Goal: Information Seeking & Learning: Learn about a topic

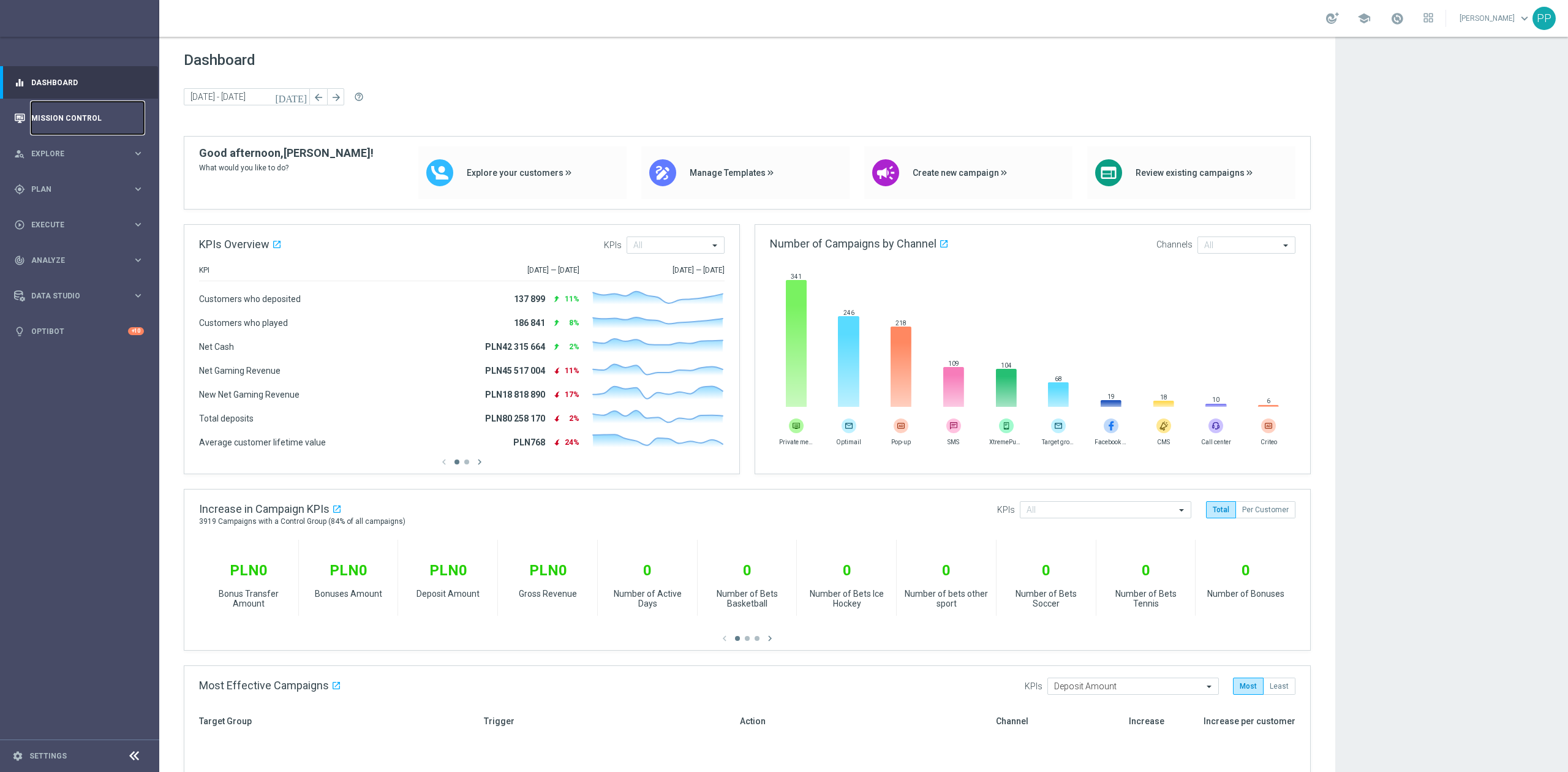
click at [99, 110] on link "Mission Control" at bounding box center [87, 118] width 113 height 33
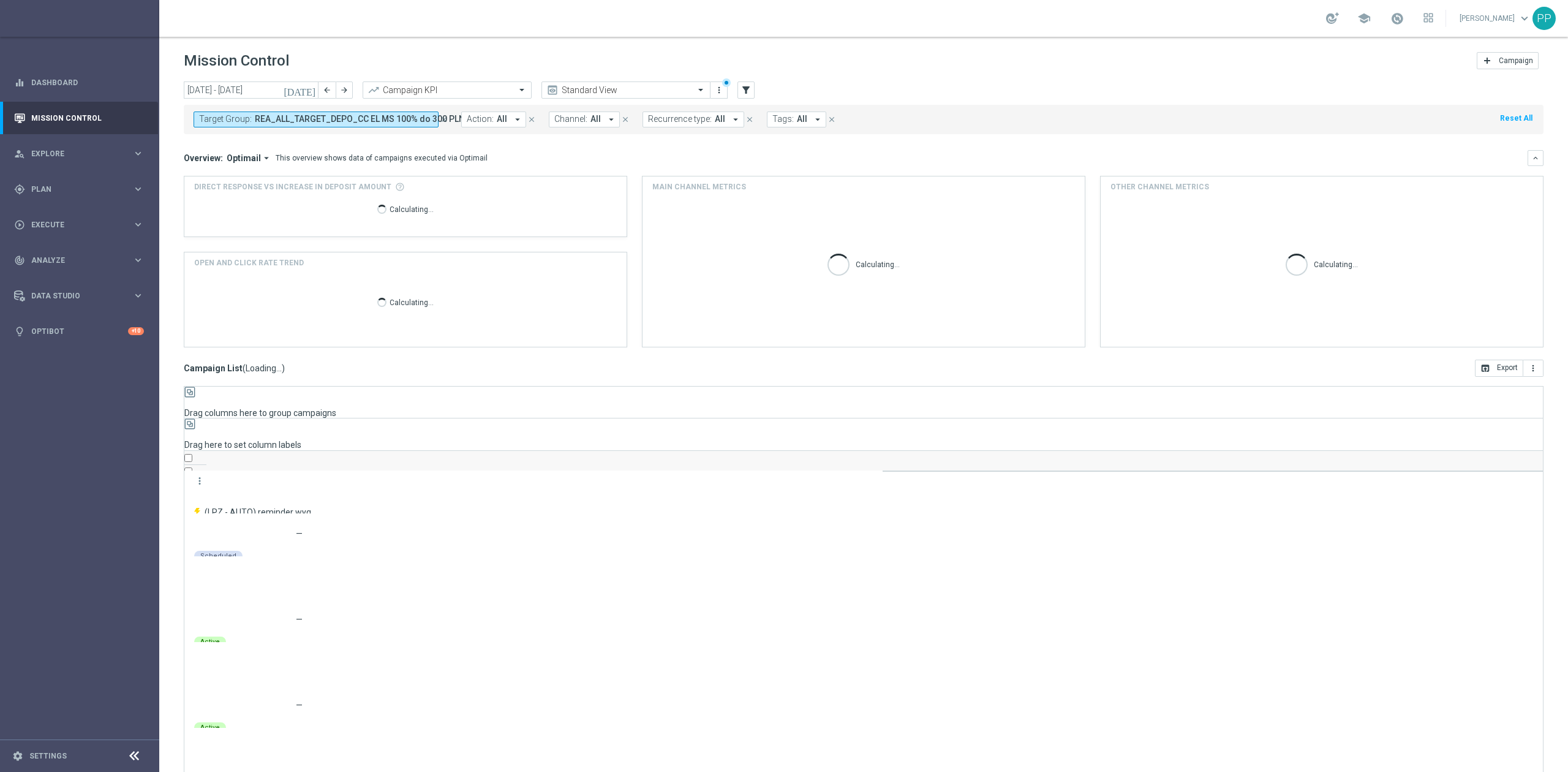
click at [267, 121] on span "REA_ALL_TARGET_DEPO_CC EL MS 100% do 300 PLN_080925" at bounding box center [376, 119] width 244 height 10
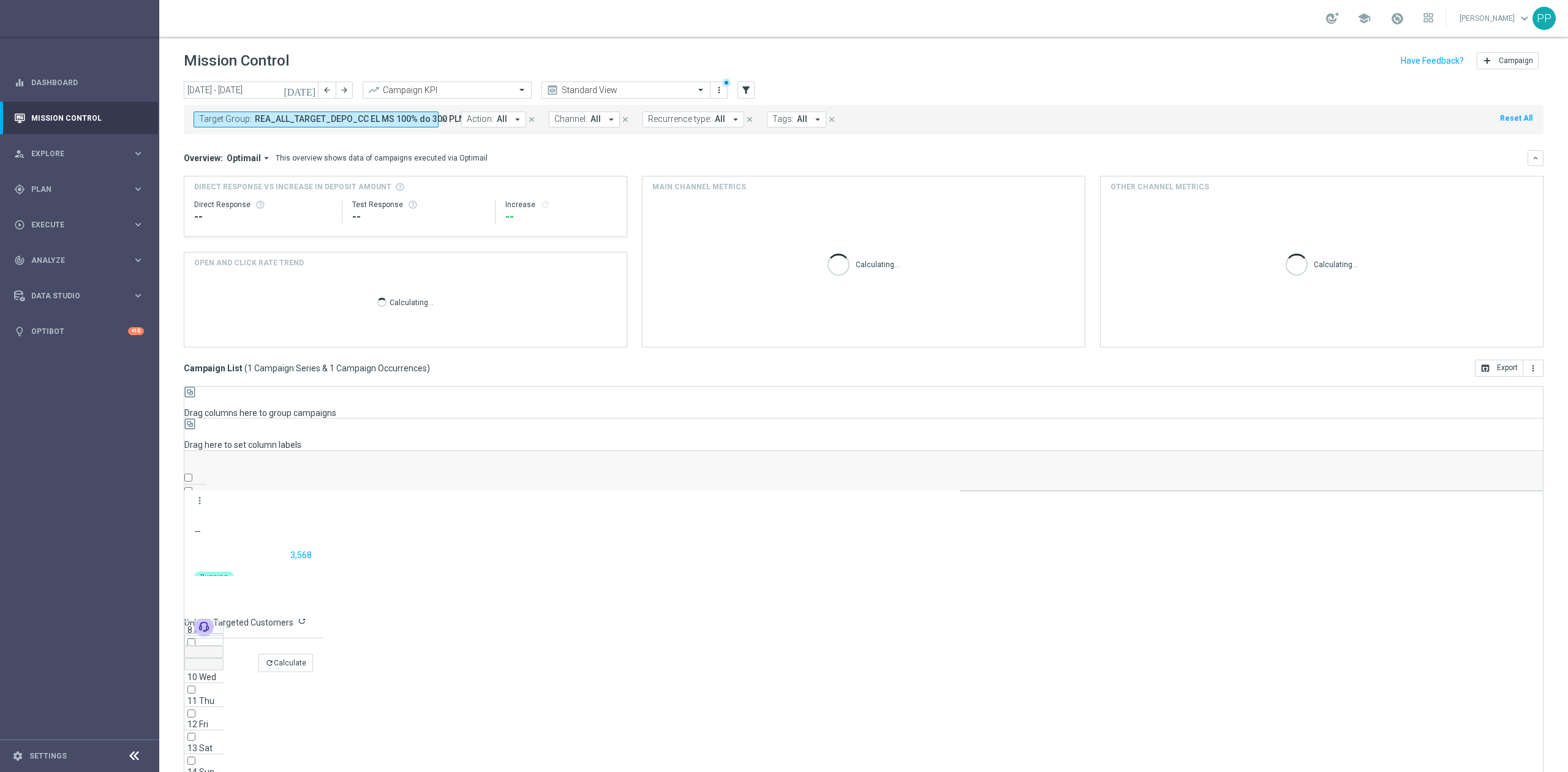
click at [264, 124] on span "REA_ALL_TARGET_DEPO_CC EL MS 100% do 300 PLN_080925" at bounding box center [376, 119] width 244 height 10
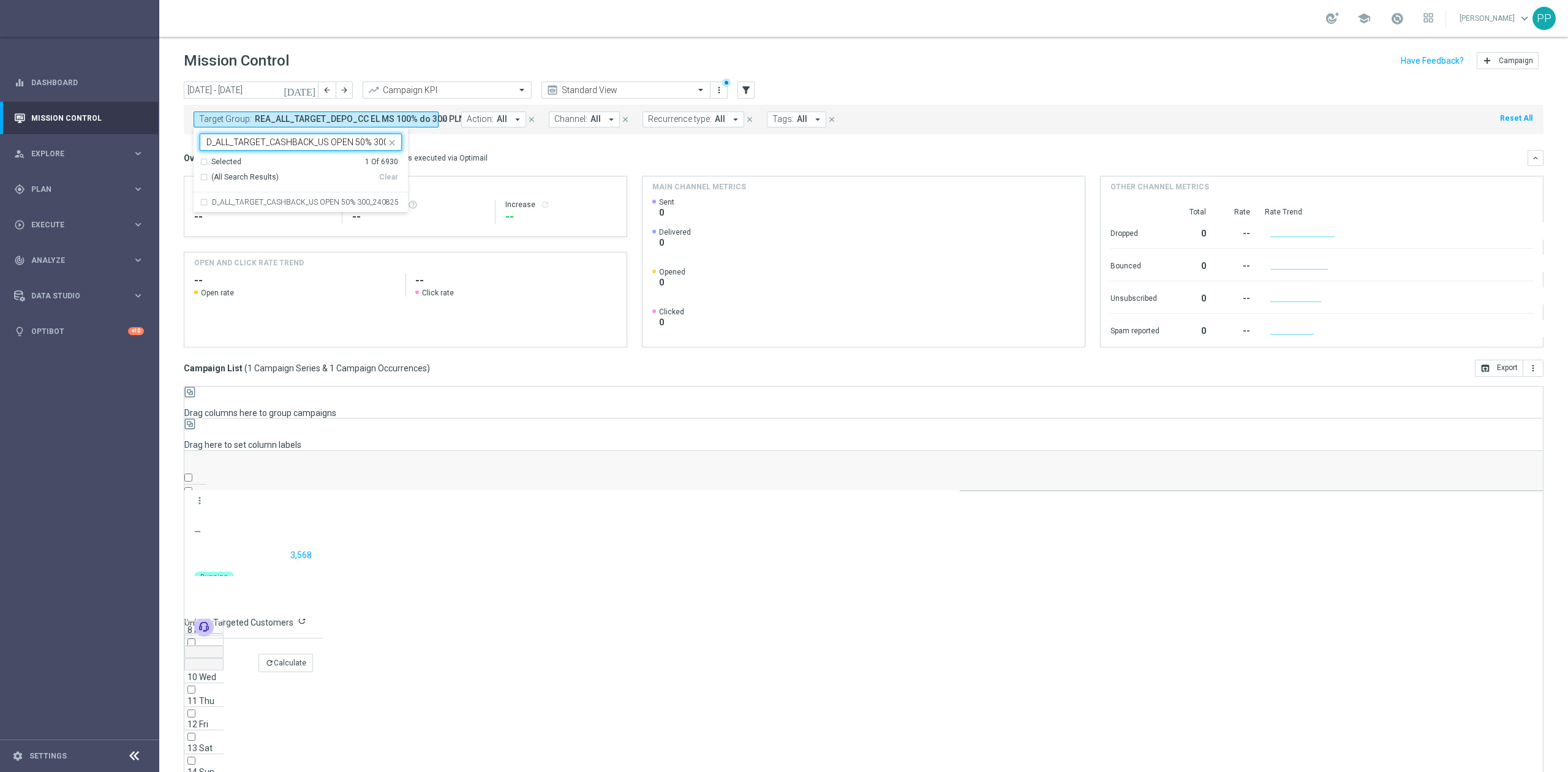
scroll to position [0, 32]
click at [275, 204] on label "D_ALL_TARGET_CASHBACK_US OPEN 50% 300_240825" at bounding box center [305, 202] width 187 height 8
type input "D_ALL_TARGET_CASHBACK_US OPEN 50% 300_240825"
click at [526, 154] on div "Overview: Optimail arrow_drop_down This overview shows data of campaigns execut…" at bounding box center [856, 158] width 1344 height 11
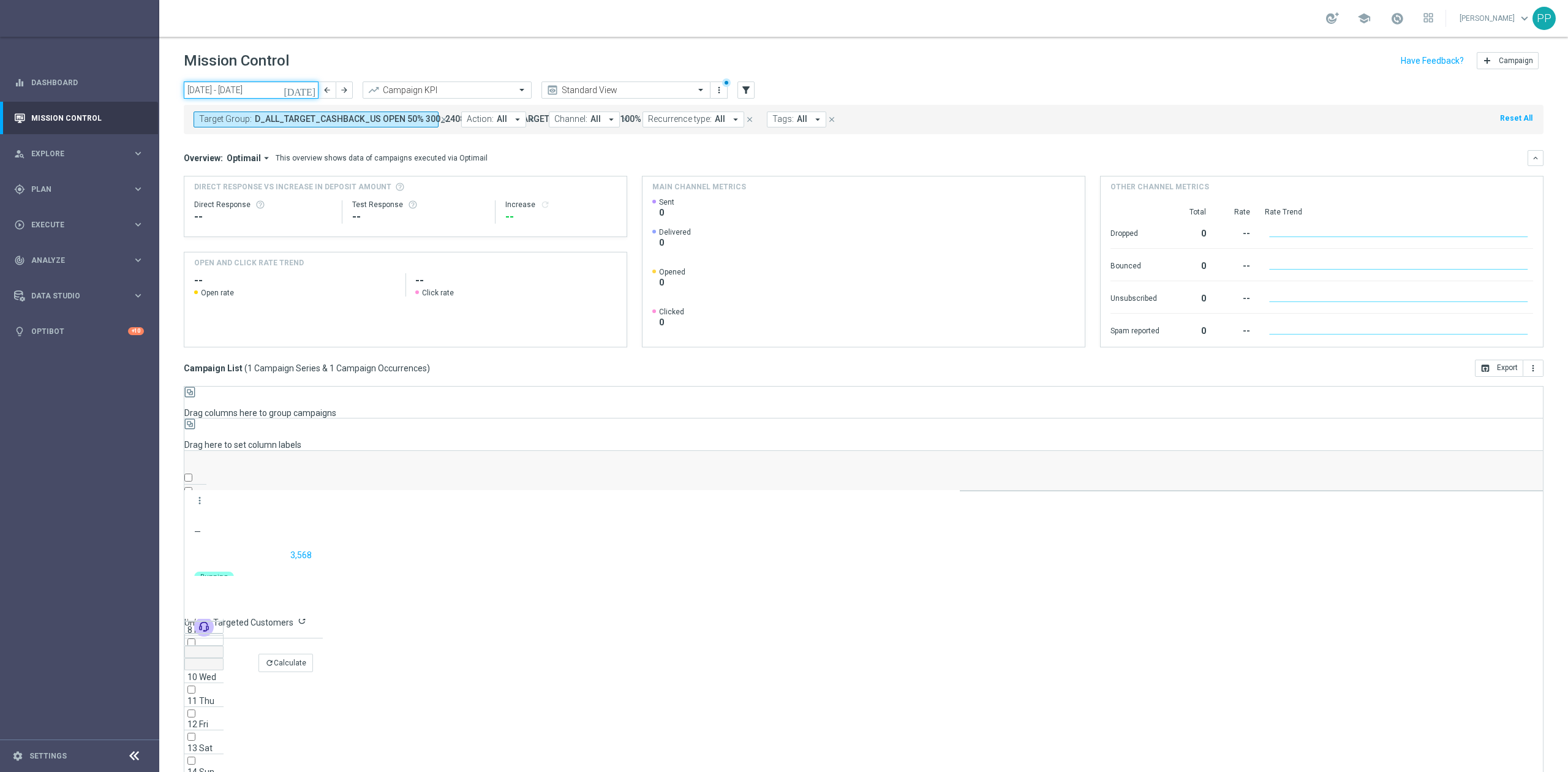
click at [246, 89] on input "08 Sep 2025 - 14 Sep 2025" at bounding box center [251, 90] width 135 height 17
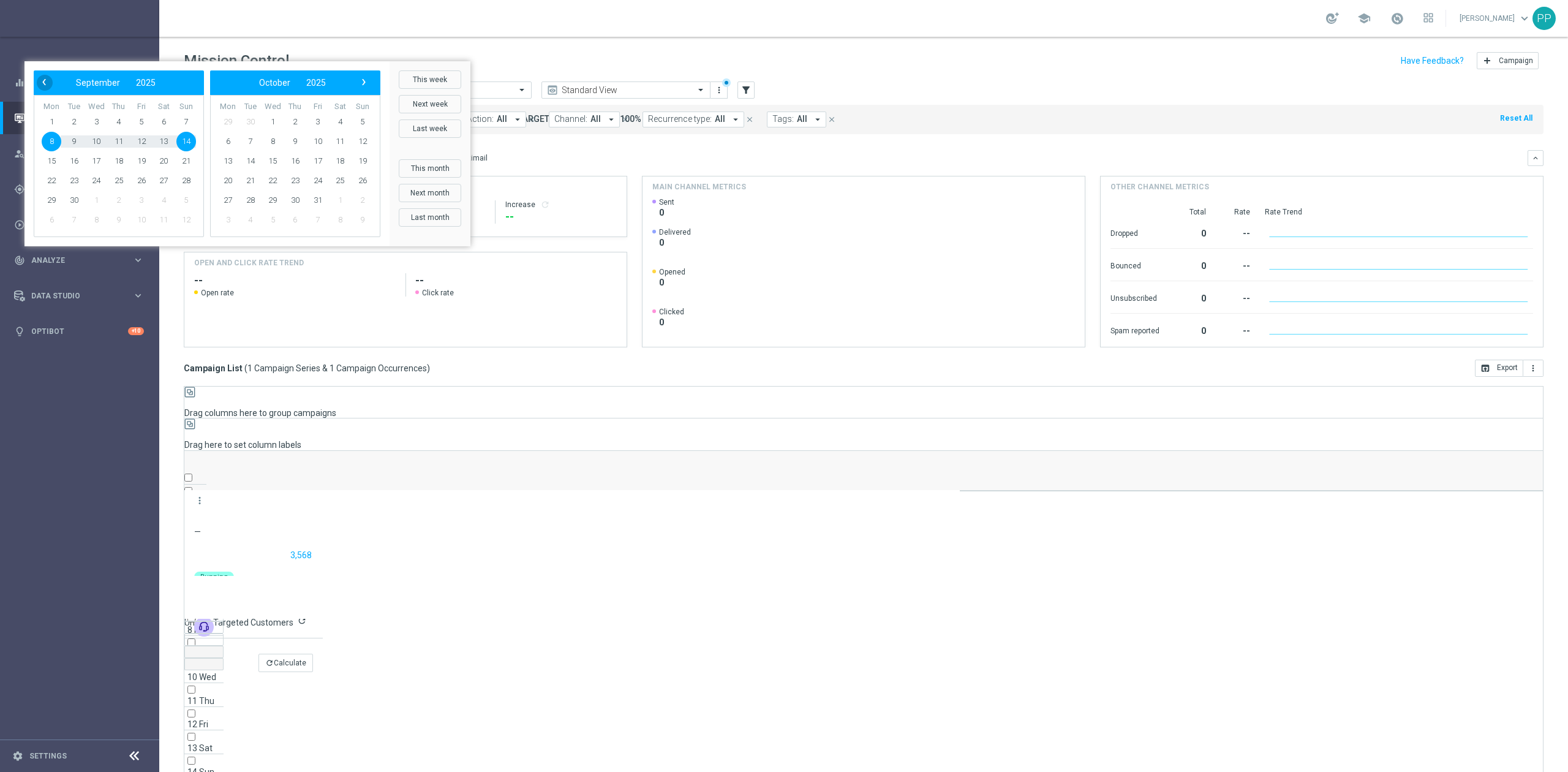
click at [52, 90] on span "‹" at bounding box center [44, 82] width 16 height 16
click at [152, 132] on span "1" at bounding box center [141, 122] width 19 height 19
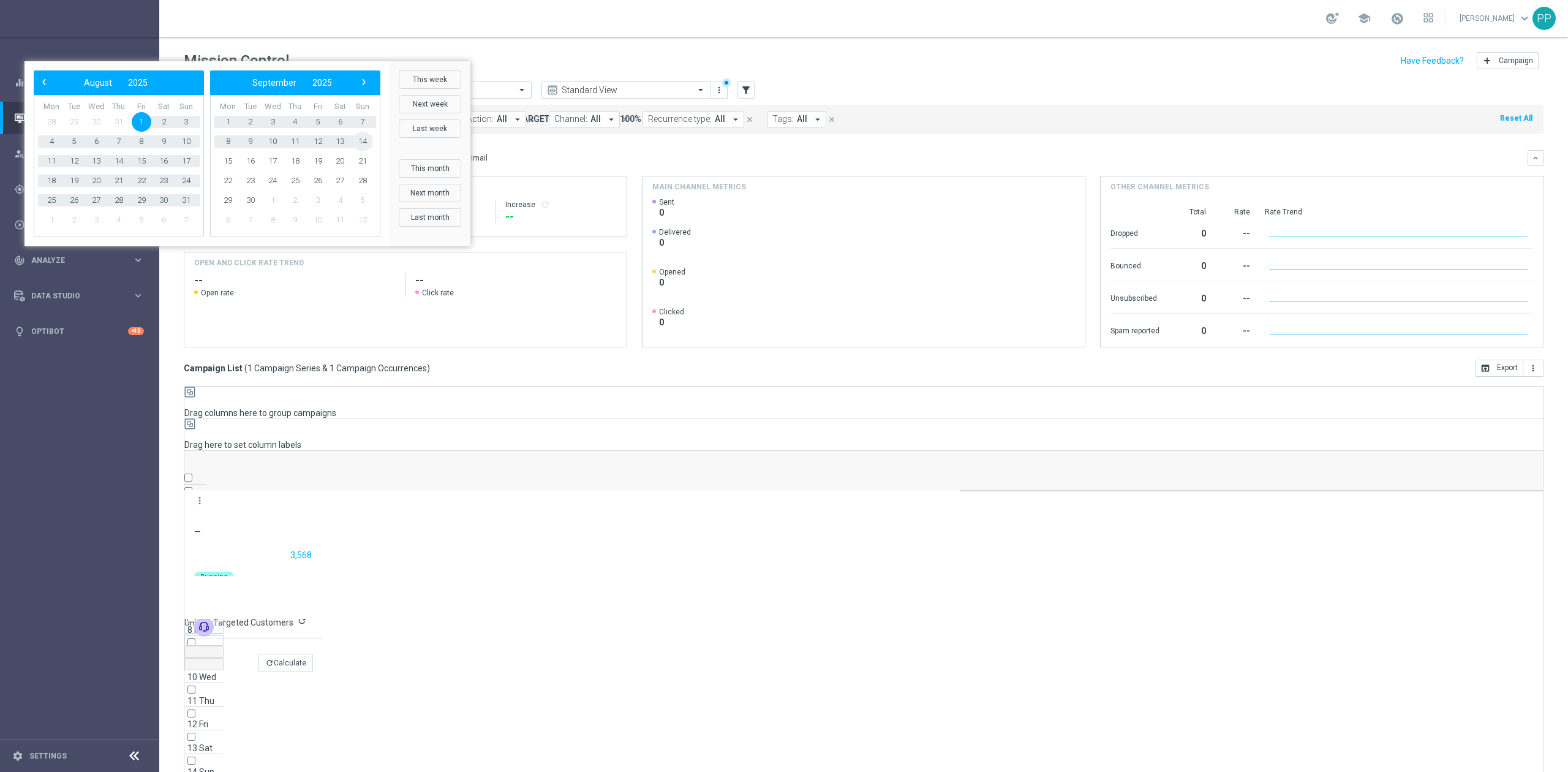
click at [372, 152] on span "14" at bounding box center [363, 141] width 19 height 19
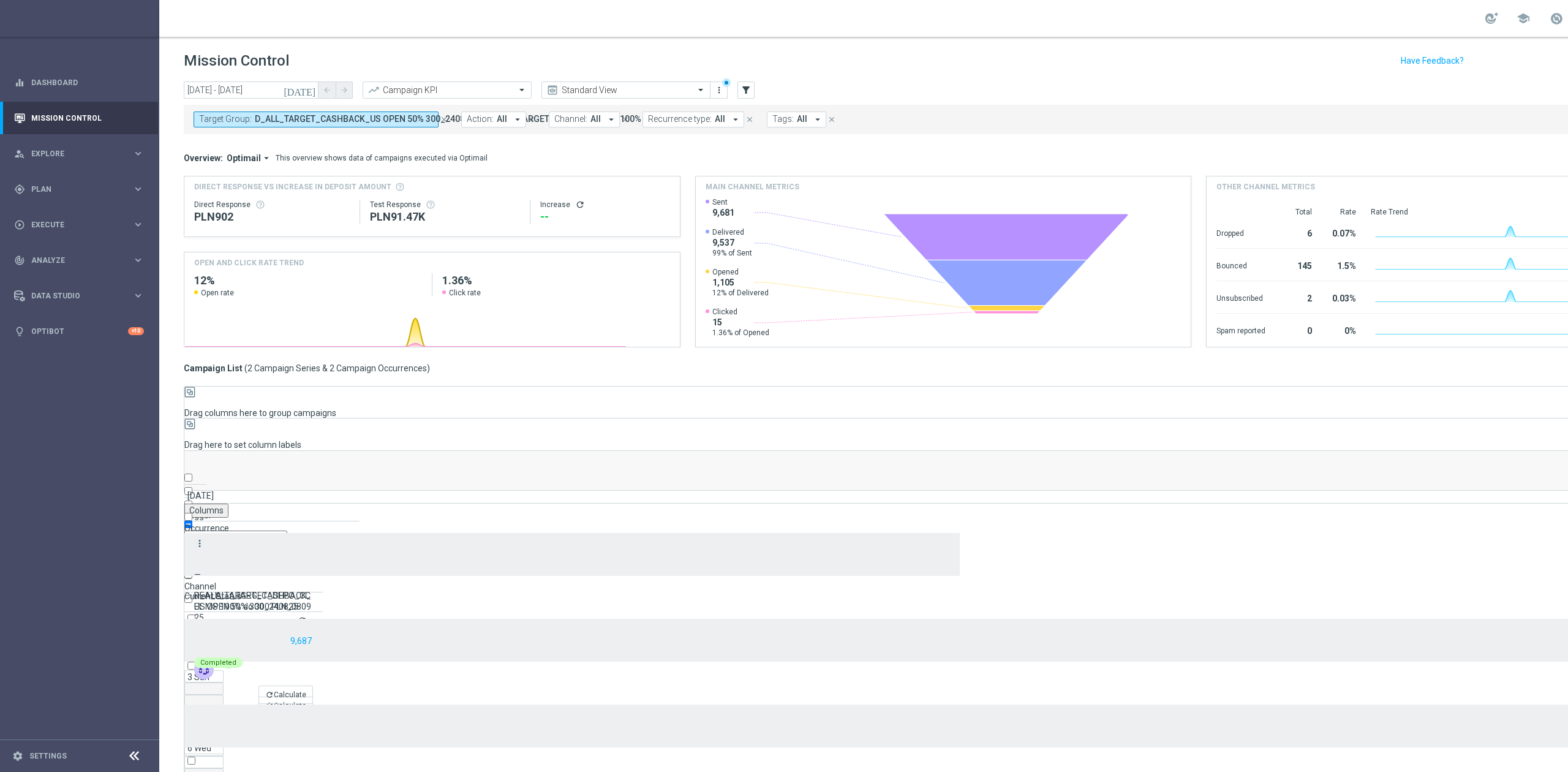
click at [201, 538] on icon "more_vert" at bounding box center [200, 544] width 11 height 11
click at [199, 538] on icon "more_vert" at bounding box center [200, 544] width 11 height 11
click at [138, 772] on div "list Campaign Details" at bounding box center [69, 786] width 138 height 17
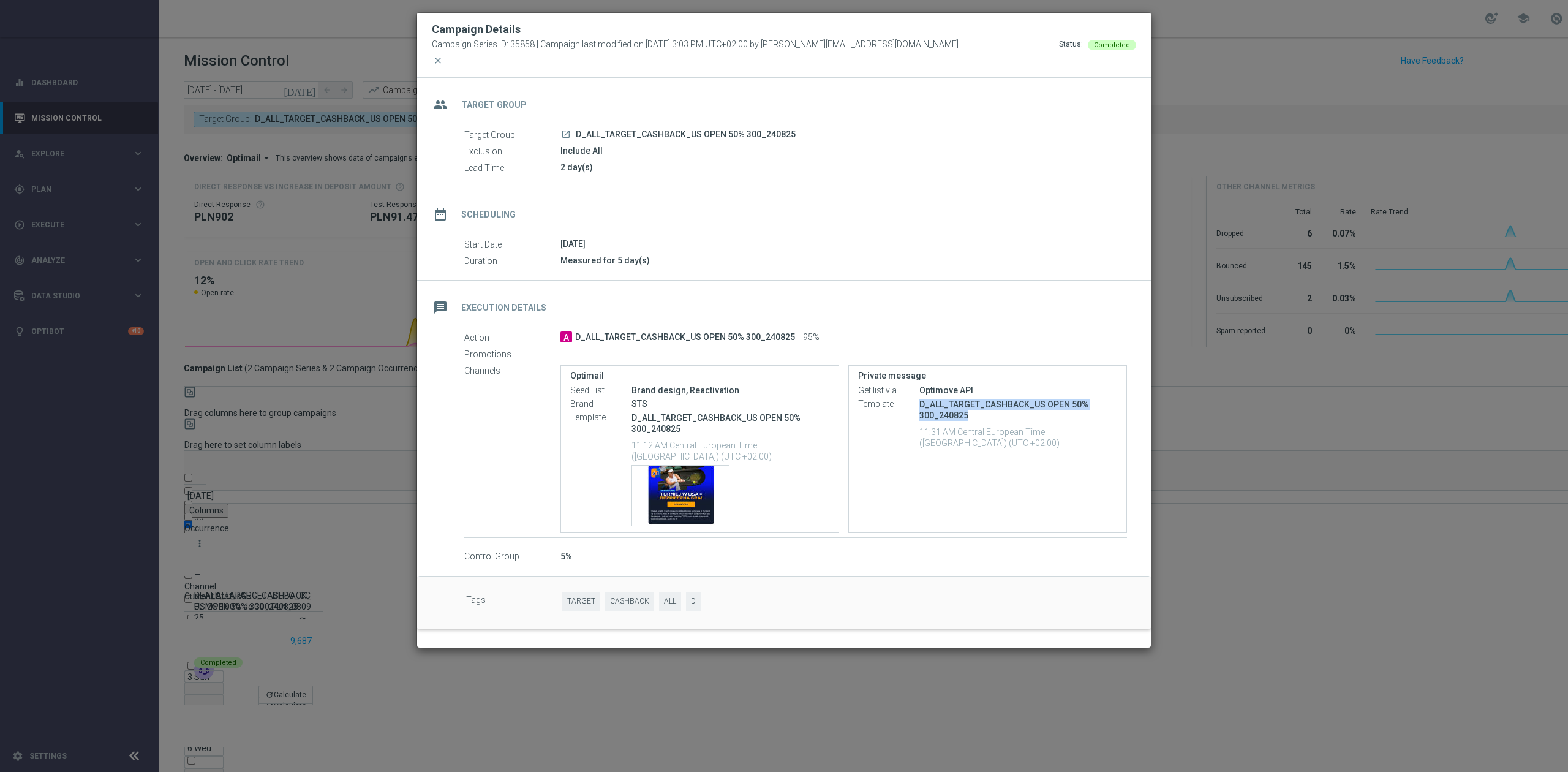
drag, startPoint x: 969, startPoint y: 483, endPoint x: 921, endPoint y: 469, distance: 50.0
click at [921, 421] on p "D_ALL_TARGET_CASHBACK_US OPEN 50% 300_240825" at bounding box center [1019, 410] width 198 height 22
copy p "D_ALL_TARGET_CASHBACK_US OPEN 50% 300_240825"
click at [443, 66] on span "close" at bounding box center [438, 61] width 10 height 10
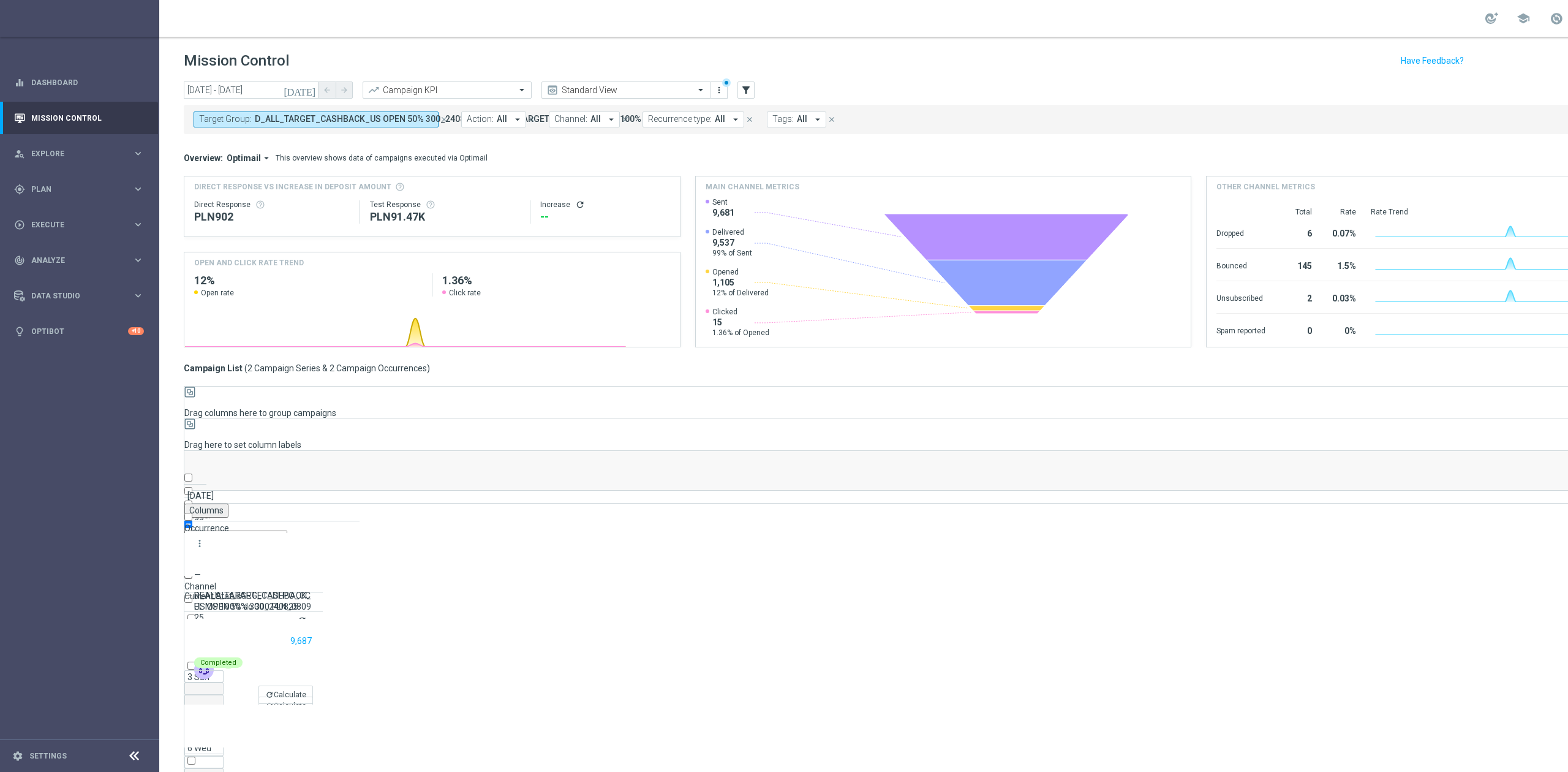
click at [653, 87] on input "text" at bounding box center [613, 90] width 131 height 10
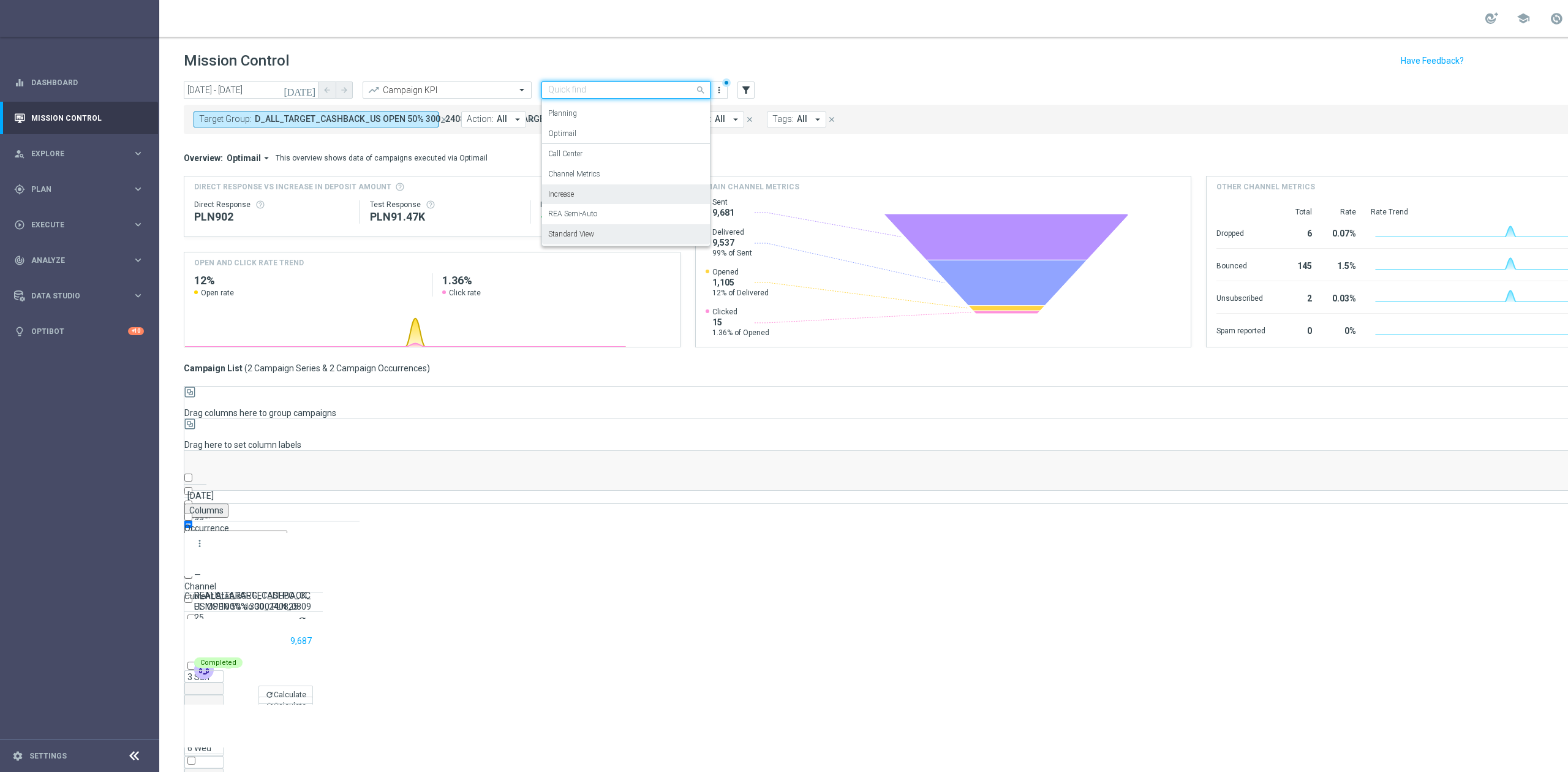
scroll to position [35, 0]
click at [625, 179] on div "Channel Metrics" at bounding box center [626, 174] width 156 height 20
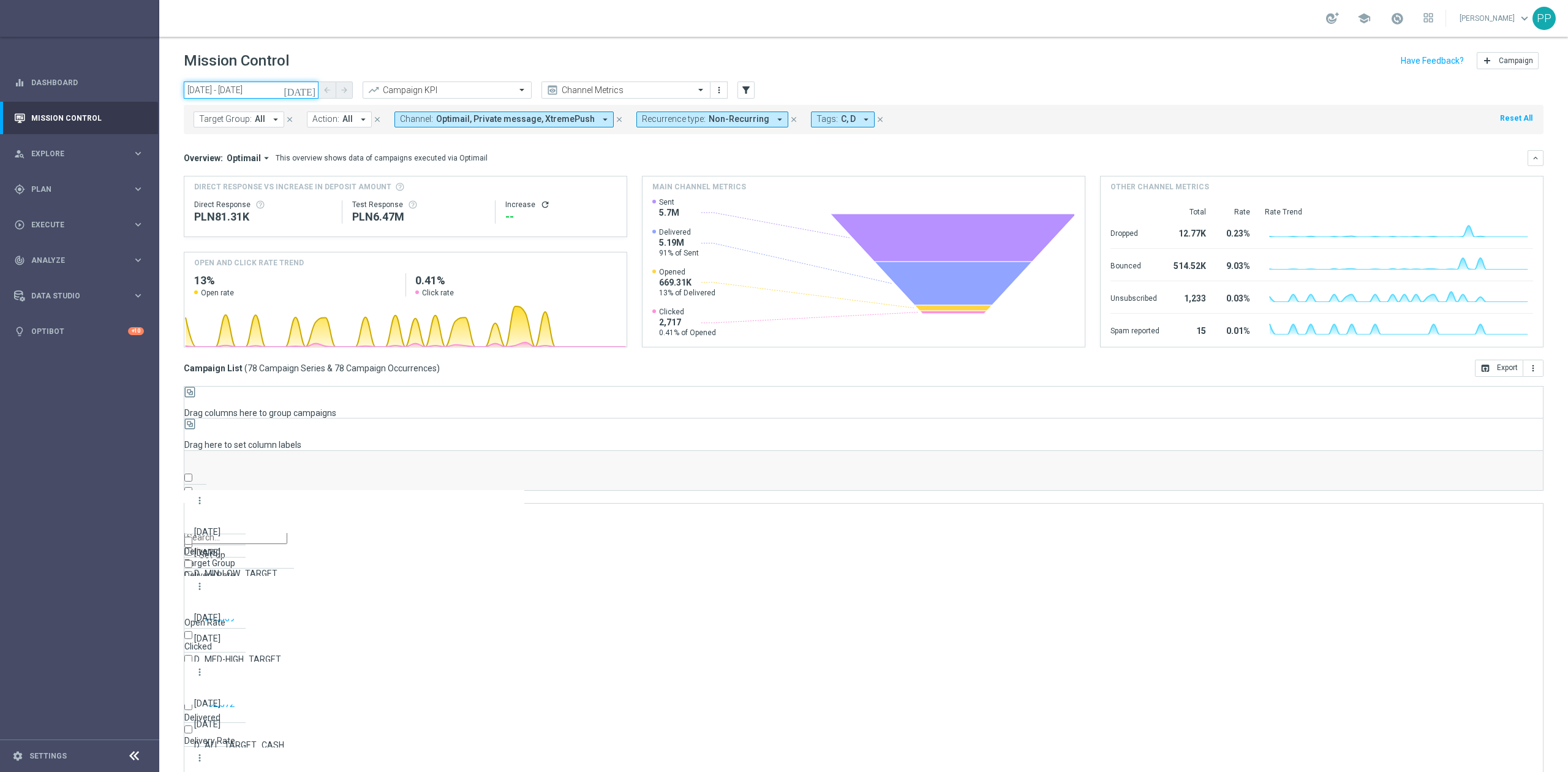
click at [261, 87] on input "01 Aug 2025 - 14 Sep 2025" at bounding box center [251, 90] width 135 height 17
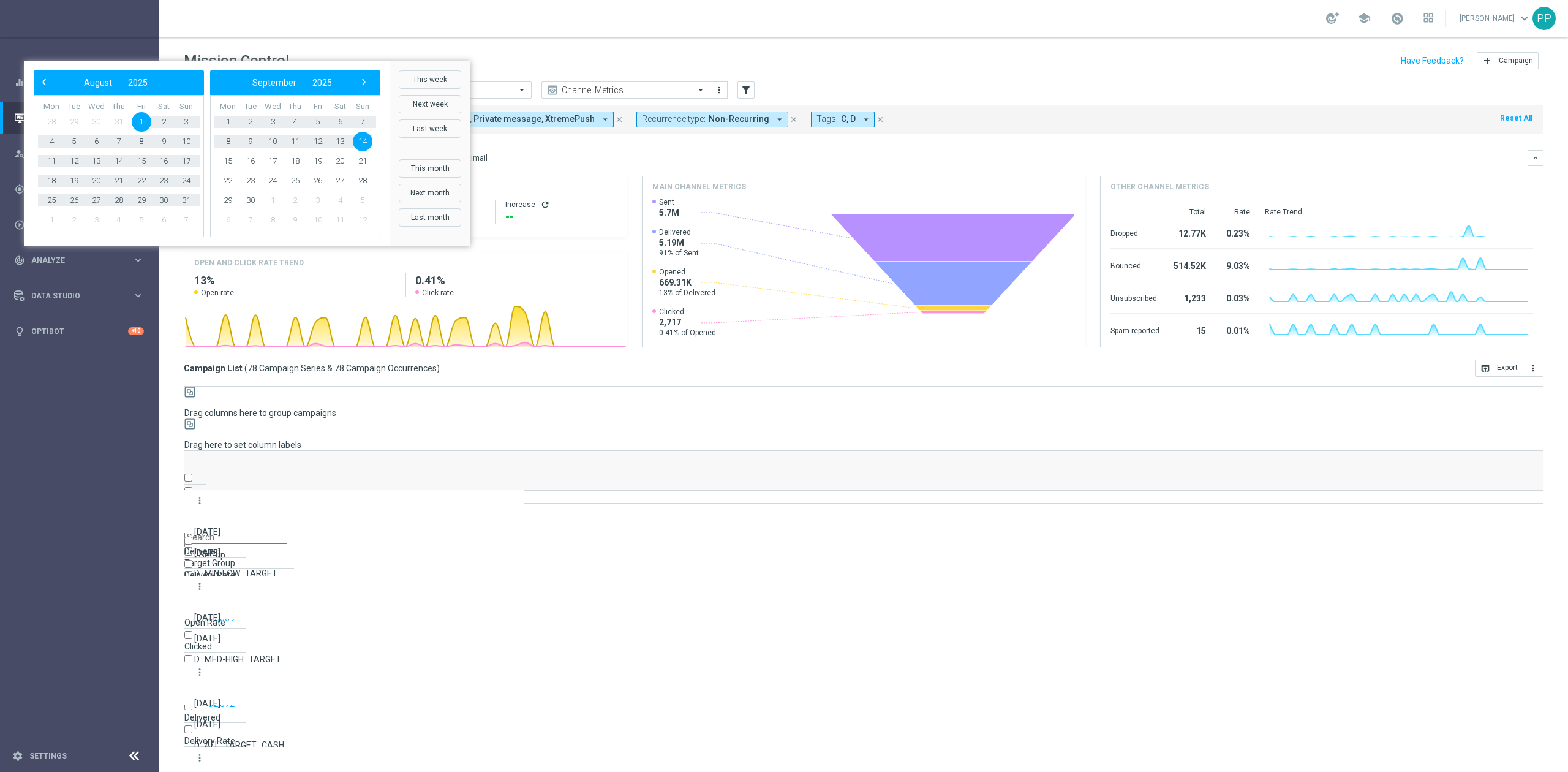
click at [152, 132] on span "1" at bounding box center [141, 122] width 19 height 19
click at [196, 210] on span "31" at bounding box center [186, 200] width 19 height 19
type input "01 Aug 2025 - 31 Aug 2025"
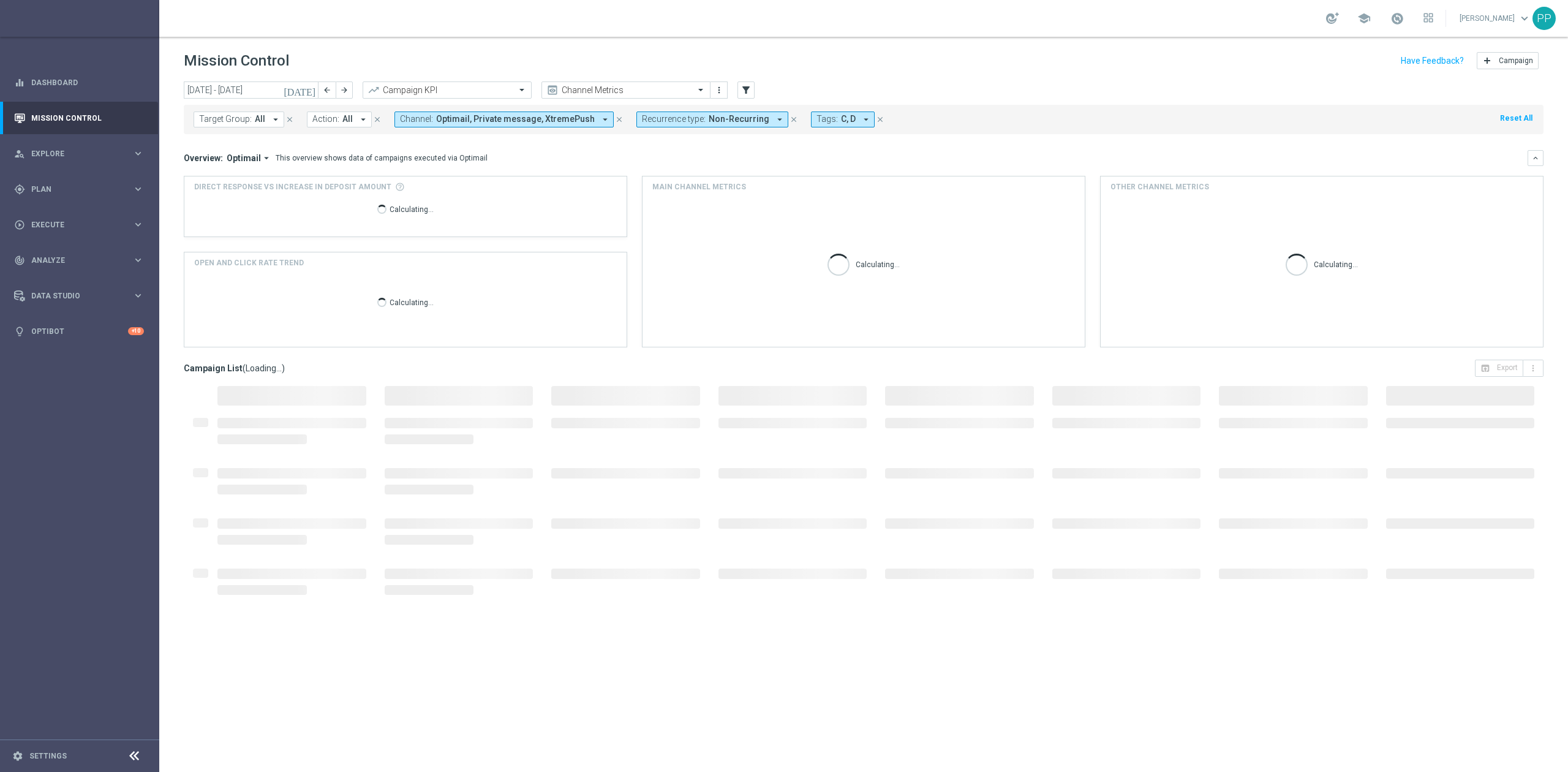
click at [709, 125] on button "Recurrence type: Non-Recurring arrow_drop_down" at bounding box center [713, 119] width 152 height 16
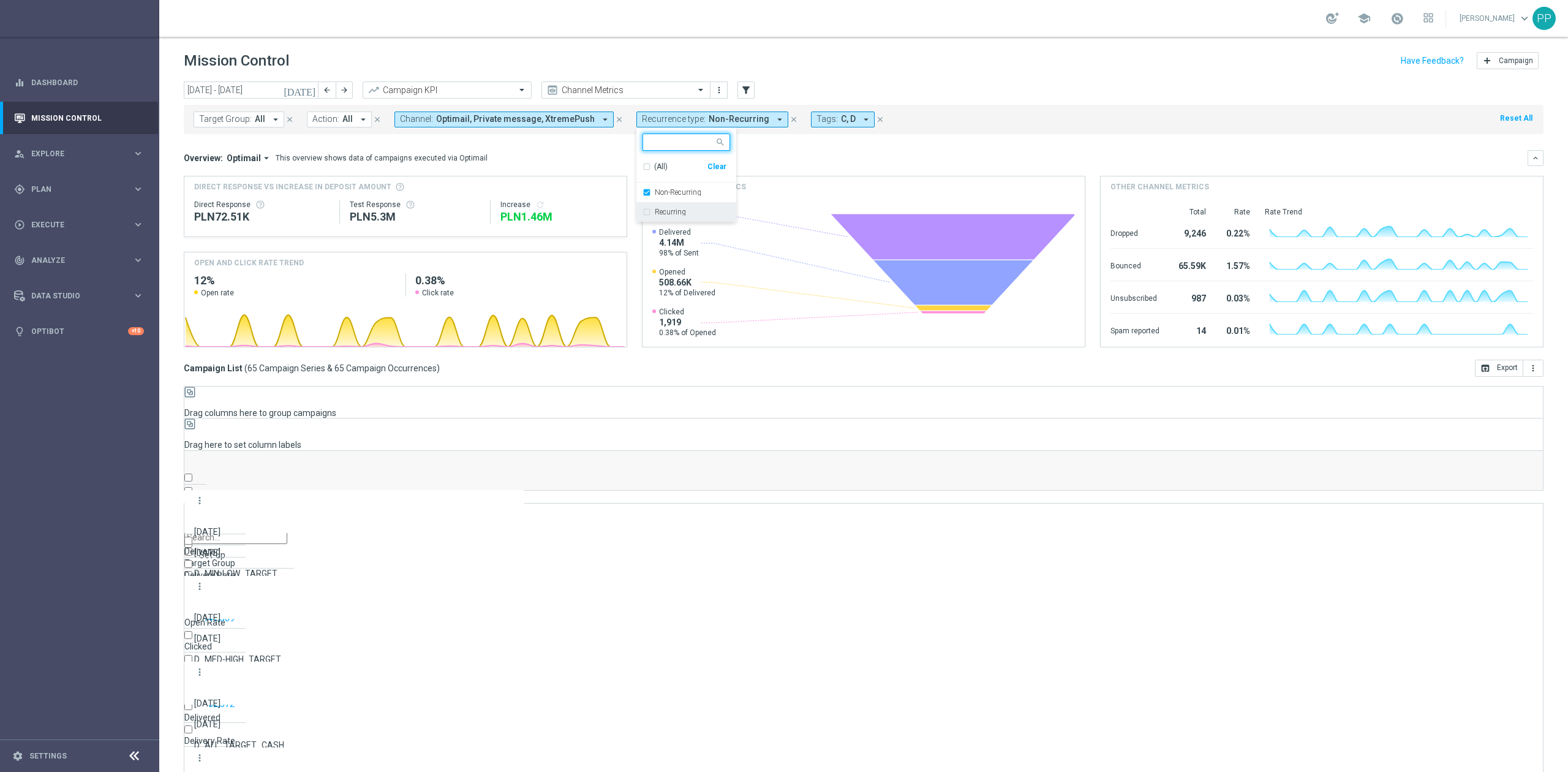
click at [674, 211] on label "Recurring" at bounding box center [670, 212] width 31 height 8
click at [673, 199] on div "Non-Recurring" at bounding box center [686, 192] width 88 height 19
click at [733, 64] on div "Mission Control add Campaign" at bounding box center [864, 61] width 1360 height 24
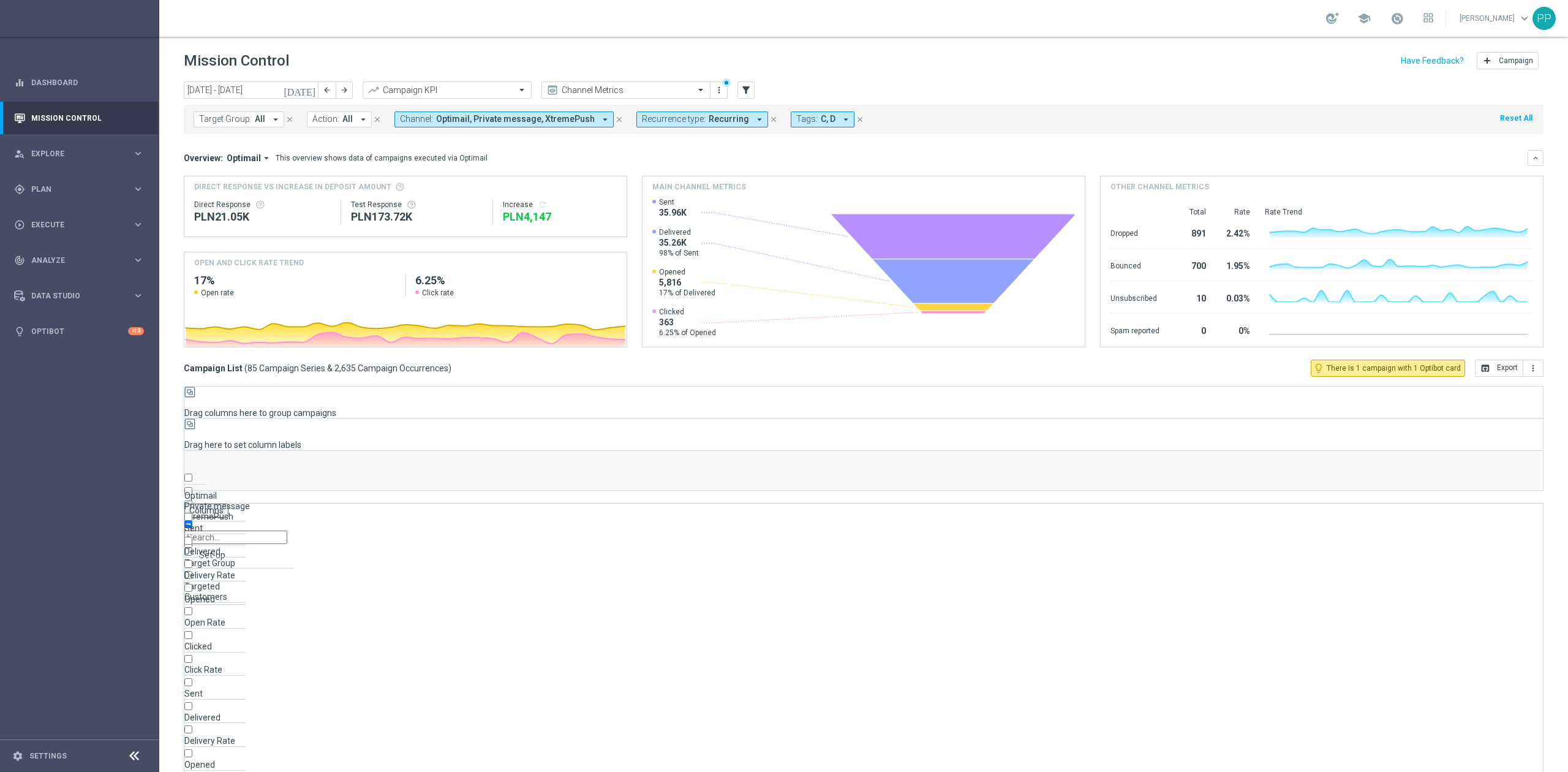
scroll to position [0, 0]
drag, startPoint x: 1510, startPoint y: 374, endPoint x: 1243, endPoint y: 374, distance: 267.0
drag, startPoint x: 1243, startPoint y: 374, endPoint x: 1262, endPoint y: 372, distance: 19.1
click at [1262, 372] on div "Campaign List ( 85 Campaign Series & 2,635 Campaign Occurrences ) lightbulb_out…" at bounding box center [864, 368] width 1360 height 17
click at [1477, 371] on button "open_in_browser Export" at bounding box center [1499, 368] width 48 height 17
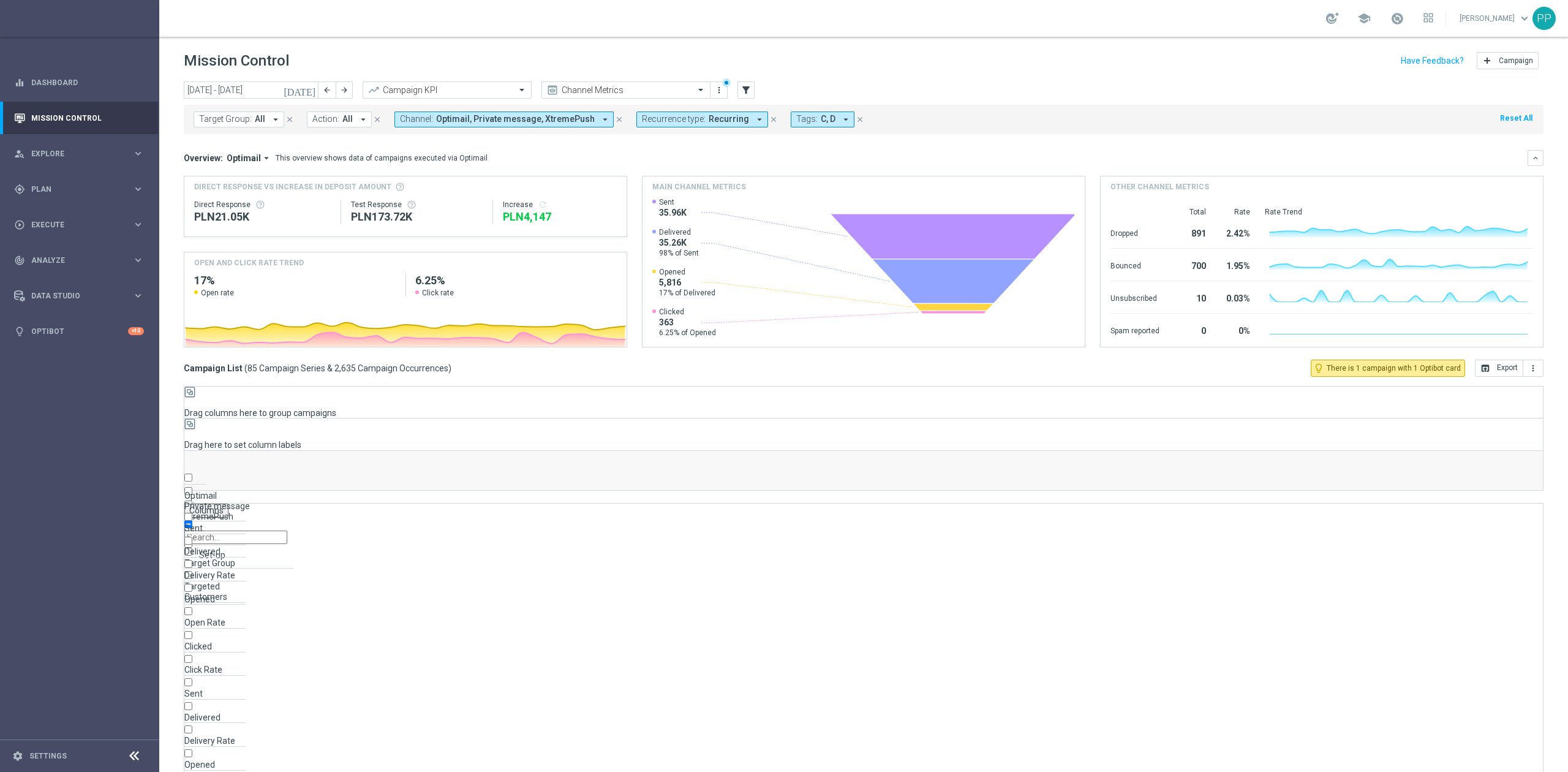
click at [857, 88] on div "today 01 Aug 2025 - 31 Aug 2025 arrow_back arrow_forward Campaign KPI trending_…" at bounding box center [864, 91] width 1360 height 19
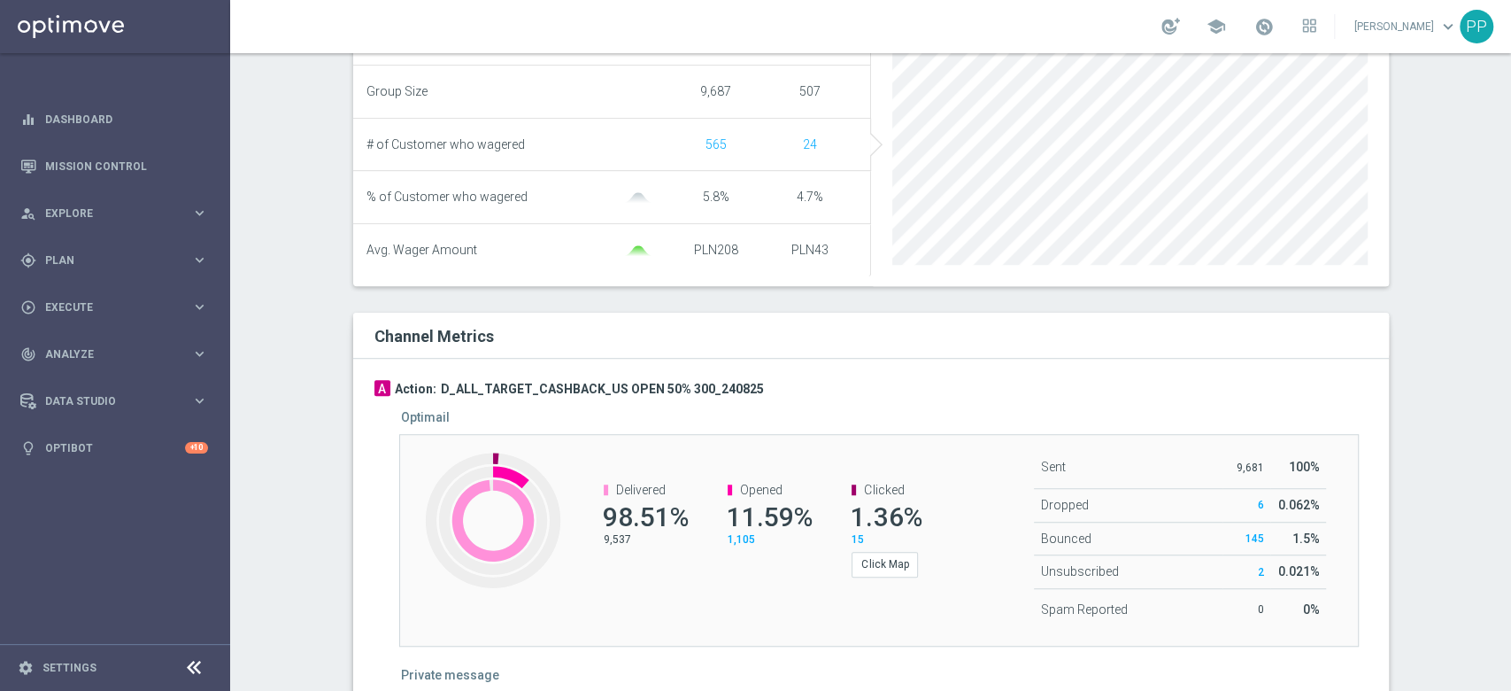
scroll to position [976, 0]
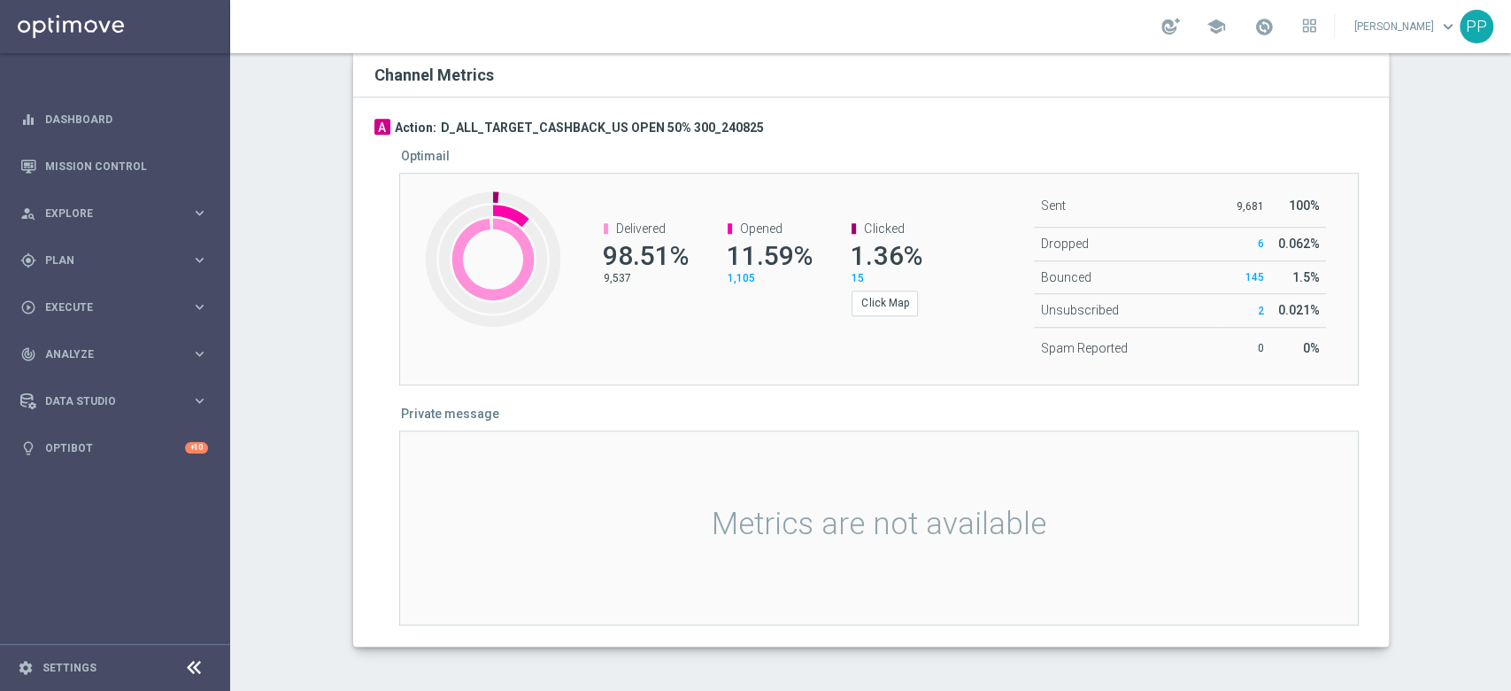
click at [833, 504] on div "Metrics are not available" at bounding box center [879, 527] width 960 height 195
